Goal: Communication & Community: Participate in discussion

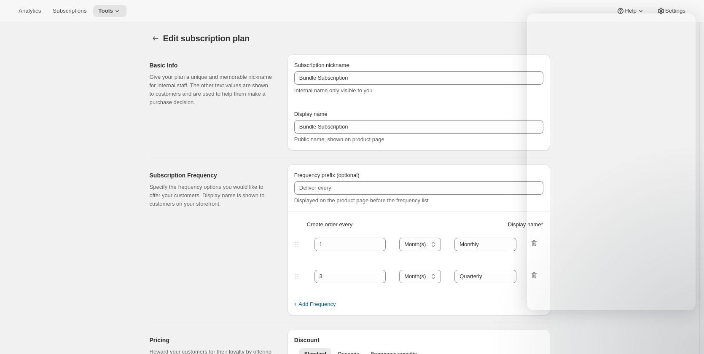
select select "MONTH"
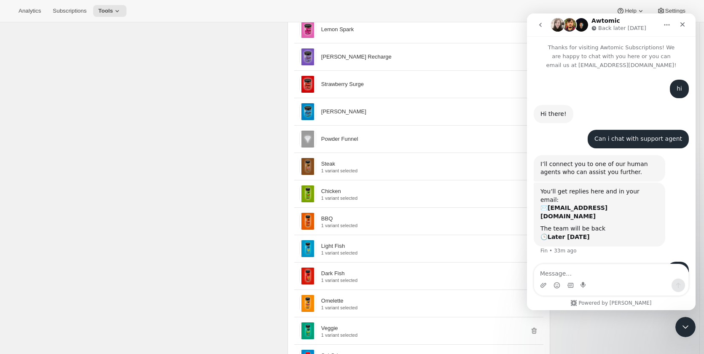
scroll to position [32, 0]
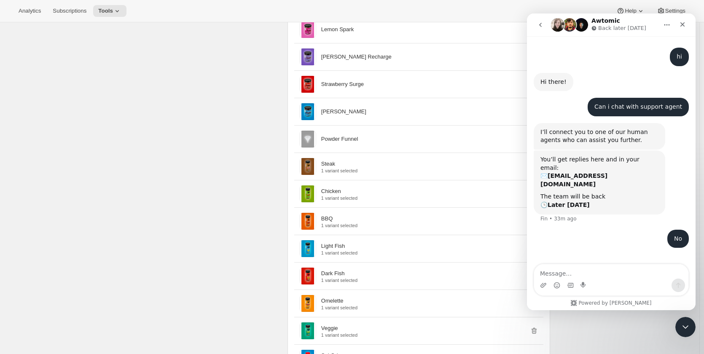
click at [601, 270] on textarea "Message…" at bounding box center [611, 271] width 154 height 14
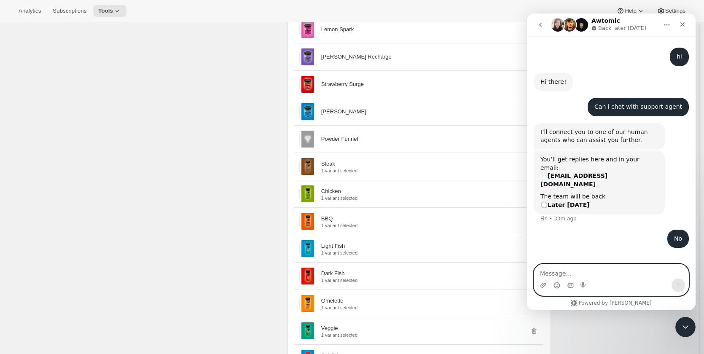
click at [606, 274] on textarea "Message…" at bounding box center [611, 271] width 154 height 14
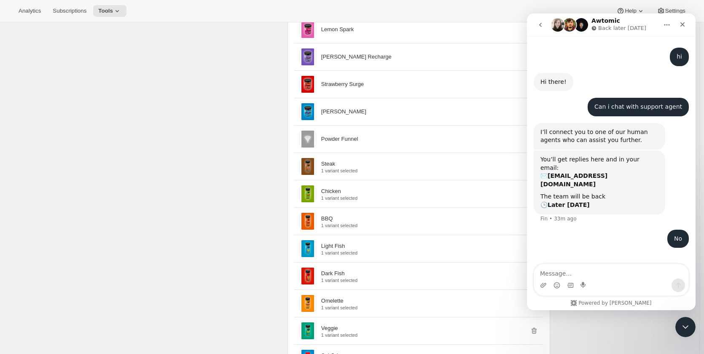
click at [541, 25] on icon "go back" at bounding box center [540, 25] width 3 height 4
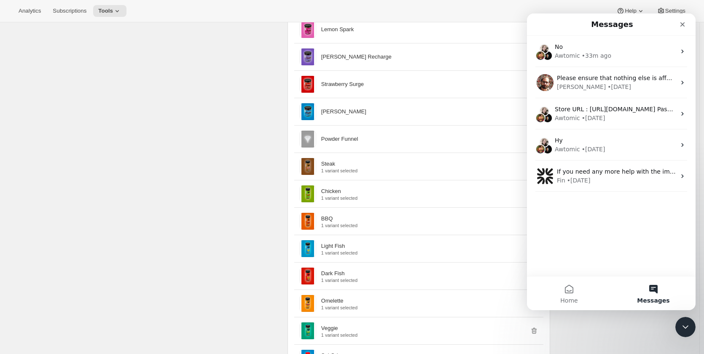
scroll to position [0, 0]
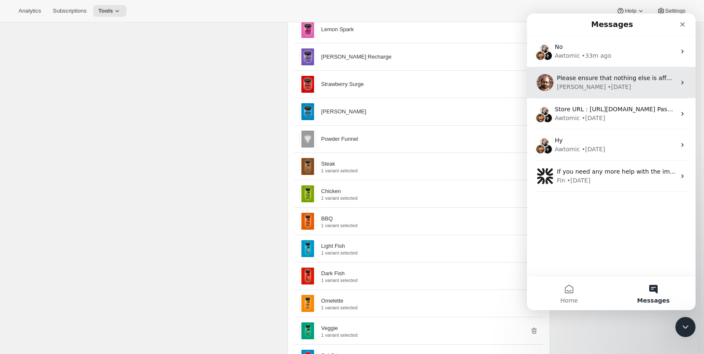
click at [629, 89] on div "[PERSON_NAME] • [DATE]" at bounding box center [616, 87] width 119 height 9
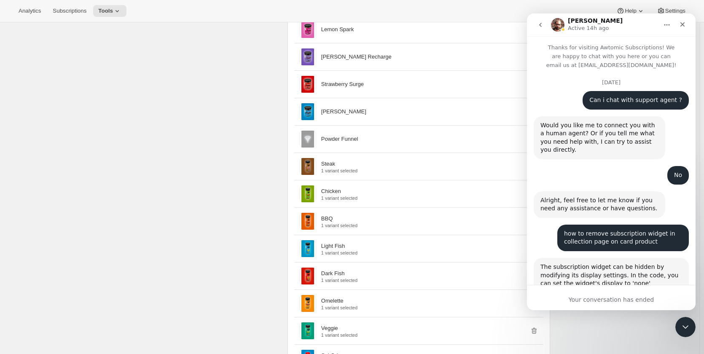
scroll to position [720, 0]
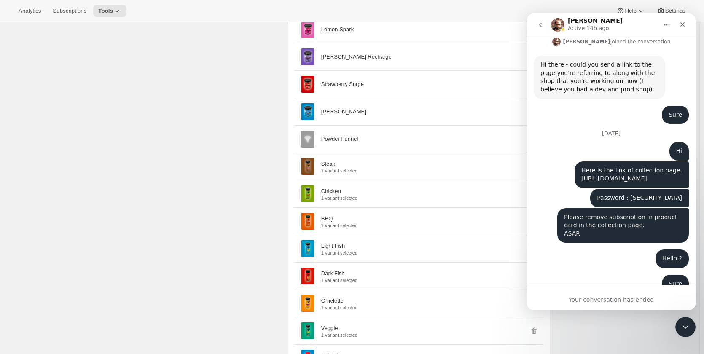
click at [543, 29] on button "go back" at bounding box center [541, 25] width 16 height 16
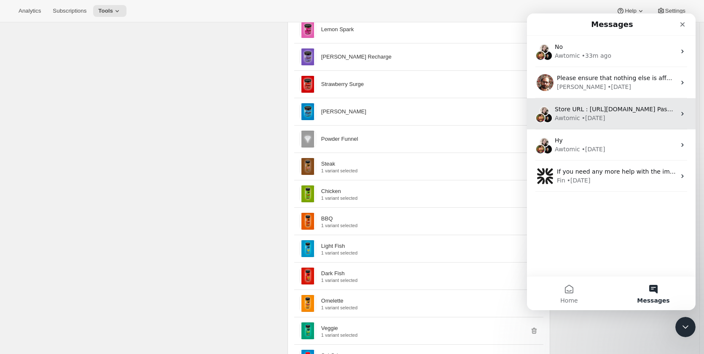
scroll to position [0, 0]
click at [606, 119] on div "Awtomic • [DATE]" at bounding box center [615, 118] width 121 height 9
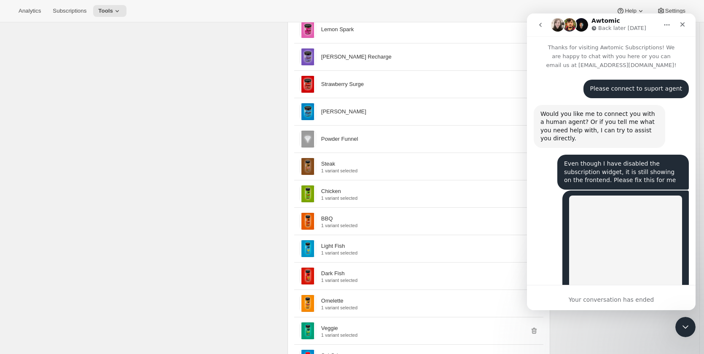
scroll to position [237, 0]
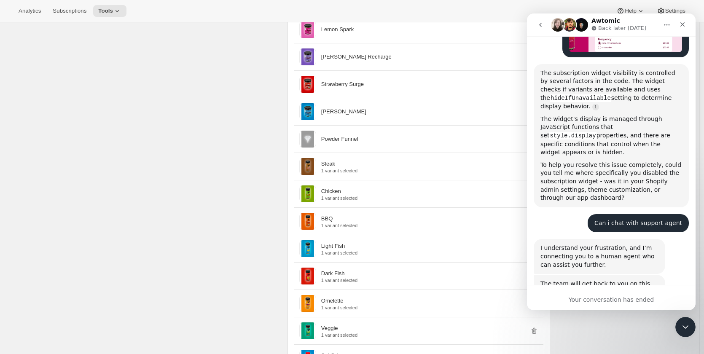
click at [540, 28] on icon "go back" at bounding box center [540, 25] width 7 height 7
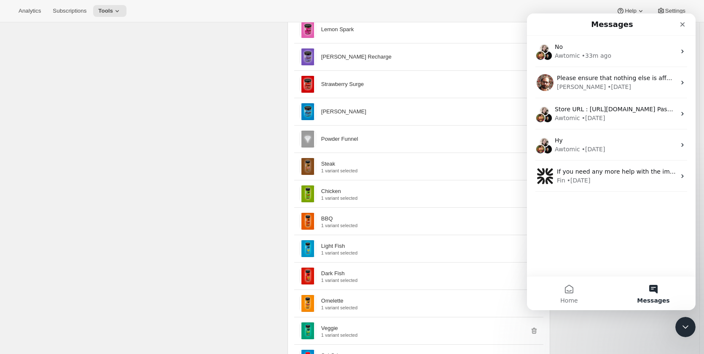
scroll to position [0, 0]
click at [566, 298] on span "Home" at bounding box center [568, 301] width 17 height 6
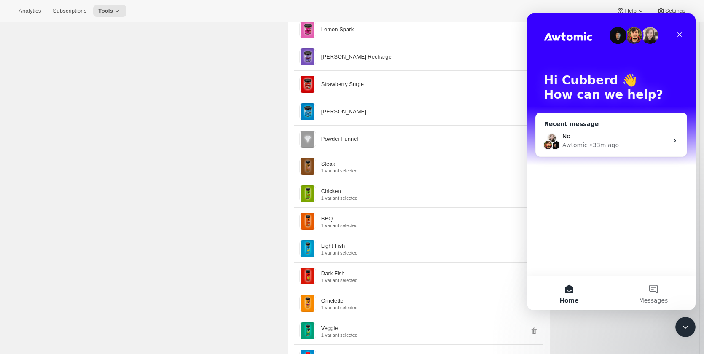
click at [621, 144] on div "Awtomic • 33m ago" at bounding box center [616, 145] width 106 height 9
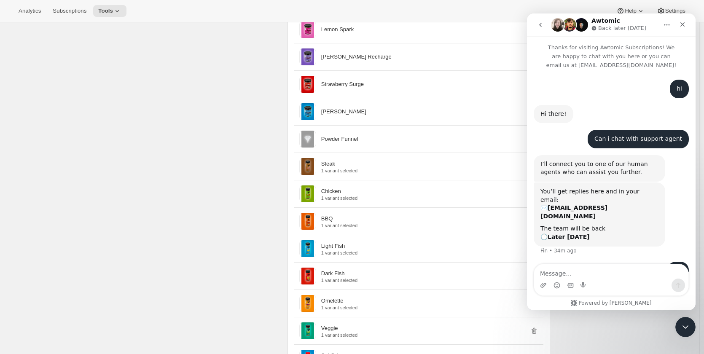
click at [596, 272] on textarea "Message…" at bounding box center [611, 271] width 154 height 14
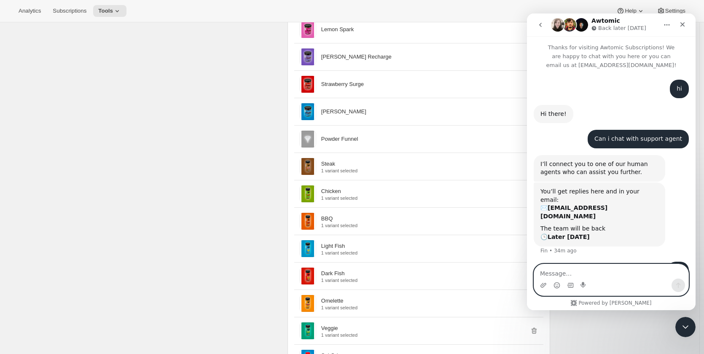
click at [616, 270] on textarea "Message…" at bounding box center [611, 271] width 154 height 14
type textarea "P"
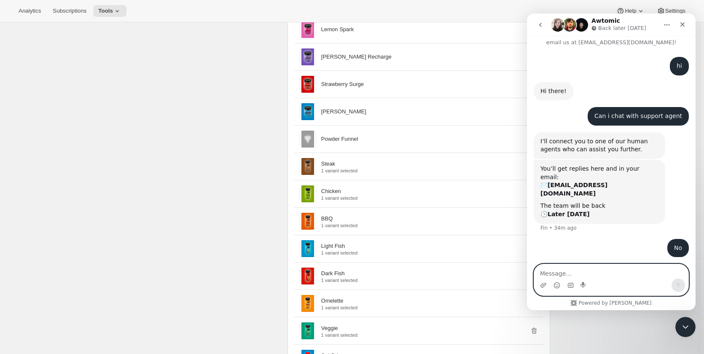
scroll to position [32, 0]
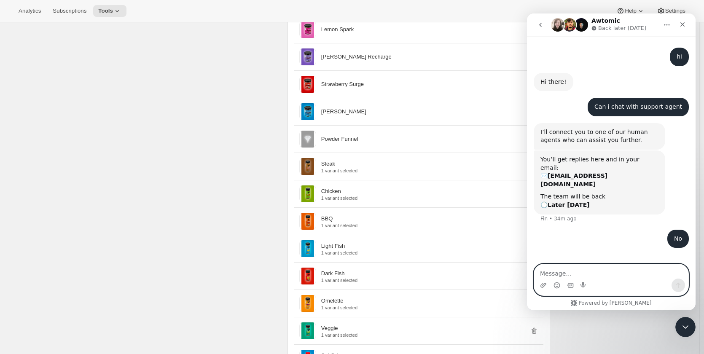
click at [621, 267] on textarea "Message…" at bounding box center [611, 271] width 154 height 14
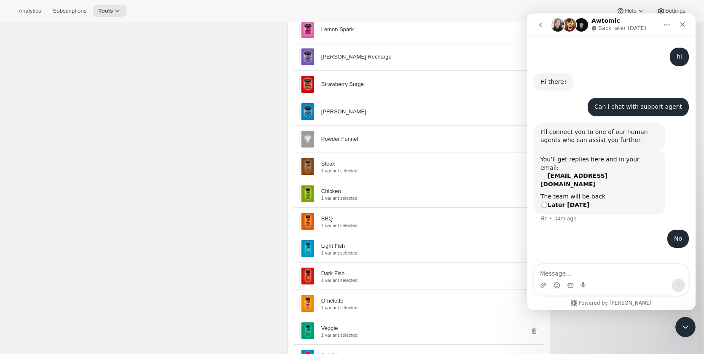
click at [637, 265] on div "Waiting for a teammate" at bounding box center [612, 268] width 152 height 7
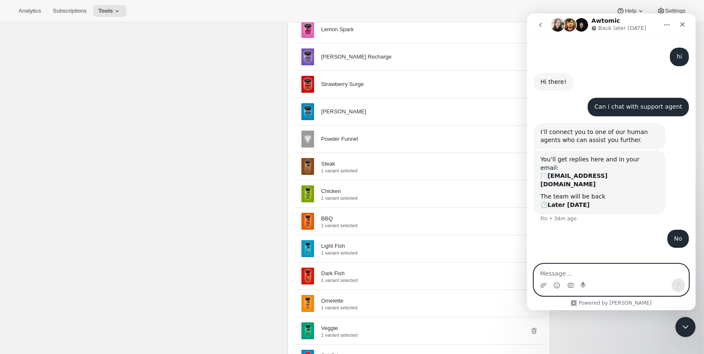
click at [625, 270] on textarea "Message…" at bounding box center [611, 271] width 154 height 14
click at [625, 266] on textarea "Message…" at bounding box center [611, 271] width 154 height 14
click at [624, 269] on textarea "Message…" at bounding box center [611, 271] width 154 height 14
